Goal: Task Accomplishment & Management: Use online tool/utility

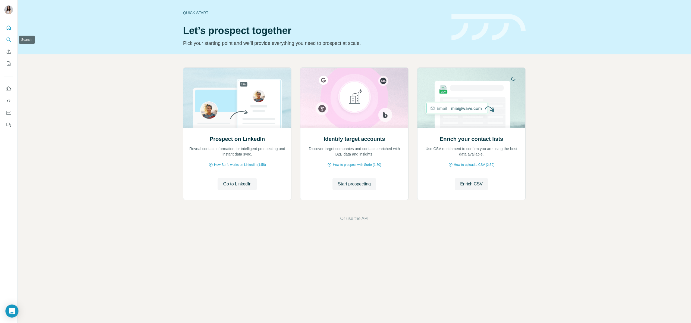
click at [10, 39] on icon "Search" at bounding box center [9, 39] width 4 height 4
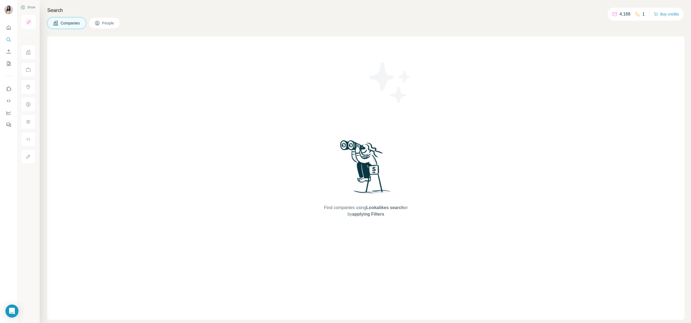
click at [107, 17] on div "Search Companies People Find companies using Lookalikes search or by applying F…" at bounding box center [365, 161] width 651 height 323
click at [107, 20] on button "People" at bounding box center [105, 22] width 32 height 11
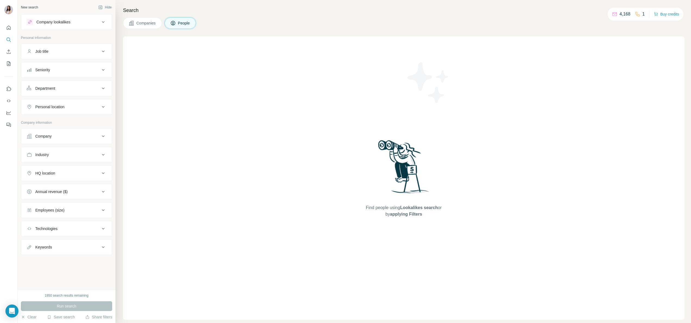
click at [82, 137] on div "Company" at bounding box center [63, 135] width 73 height 5
click at [80, 168] on div "Select a company name or website Upload a CSV of company websites. Your list is…" at bounding box center [67, 174] width 80 height 59
click at [79, 156] on div "Select a company name or website Upload a CSV of company websites. Your list is…" at bounding box center [67, 174] width 80 height 59
click at [78, 161] on input "text" at bounding box center [67, 160] width 80 height 10
